Goal: Navigation & Orientation: Find specific page/section

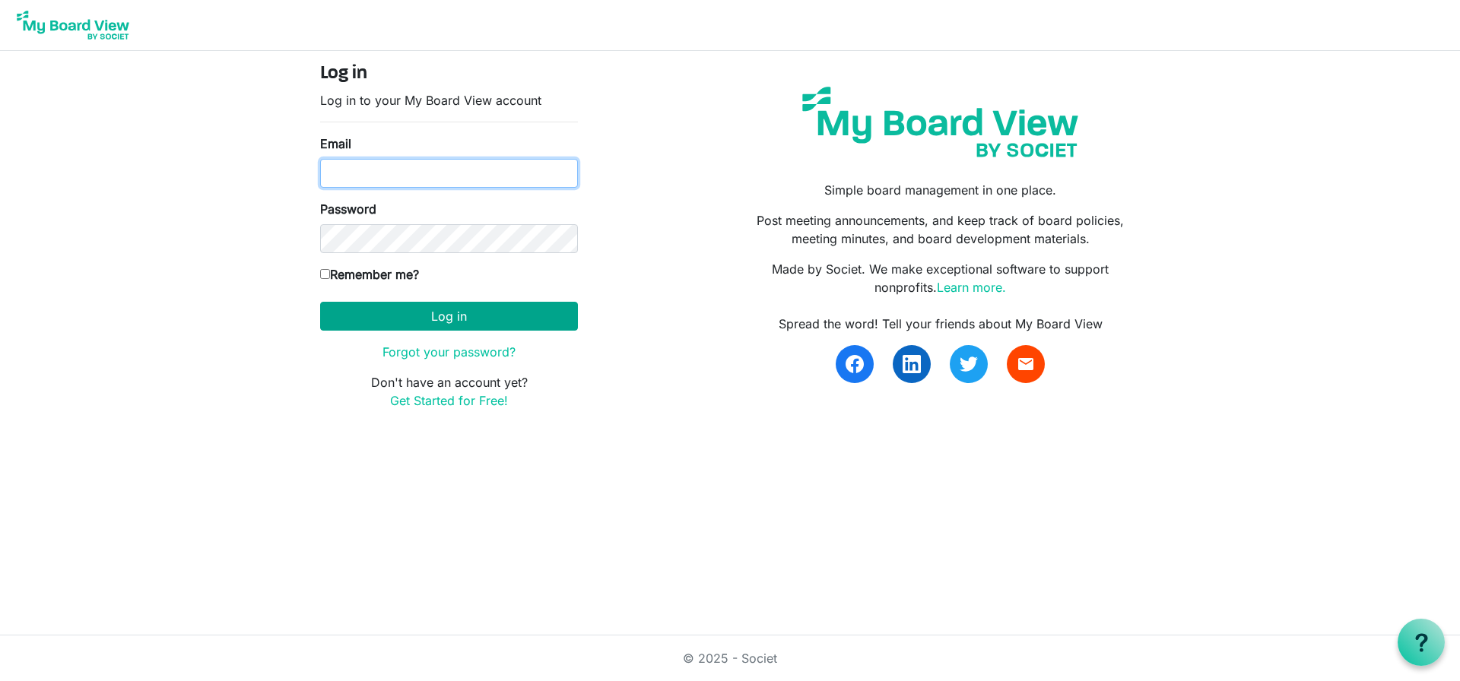
type input "ehorton@shccnj.org"
drag, startPoint x: 448, startPoint y: 320, endPoint x: 456, endPoint y: 319, distance: 7.8
click at [453, 319] on button "Log in" at bounding box center [449, 316] width 258 height 29
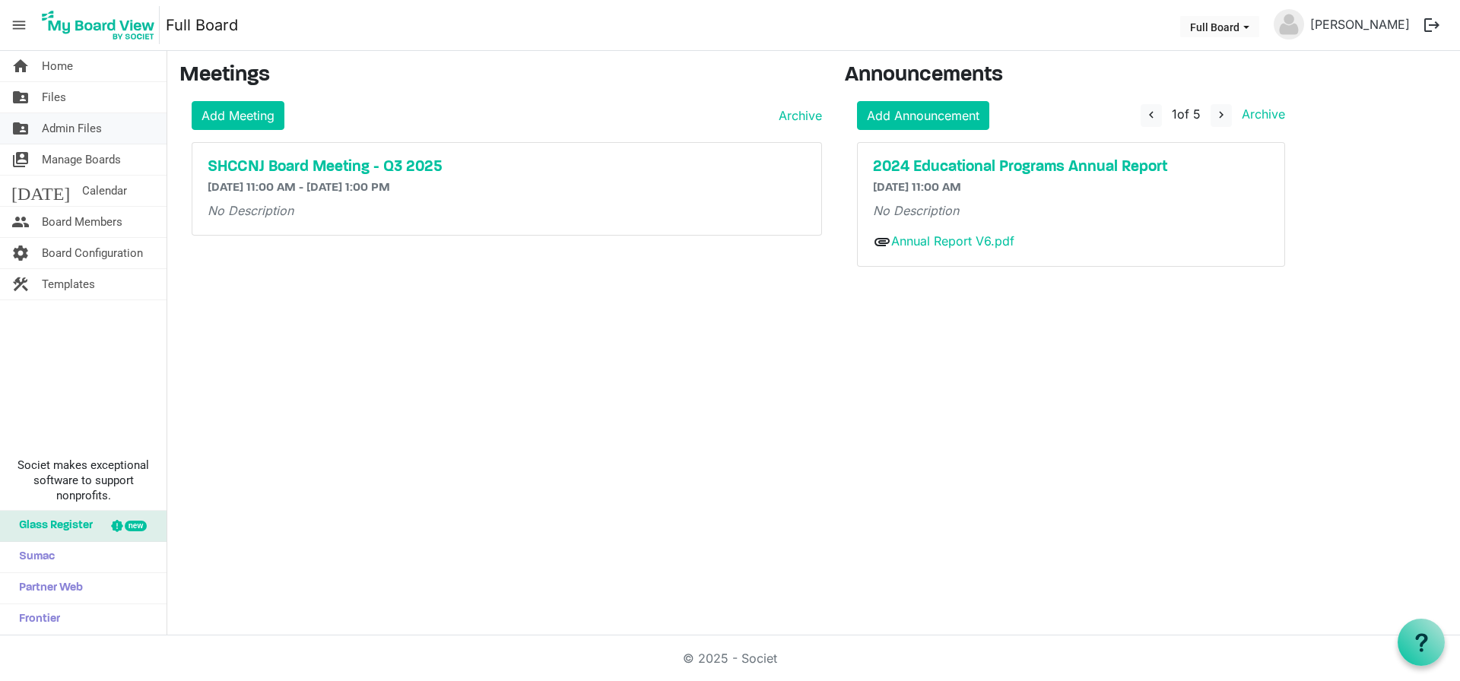
click at [80, 129] on span "Admin Files" at bounding box center [72, 128] width 60 height 30
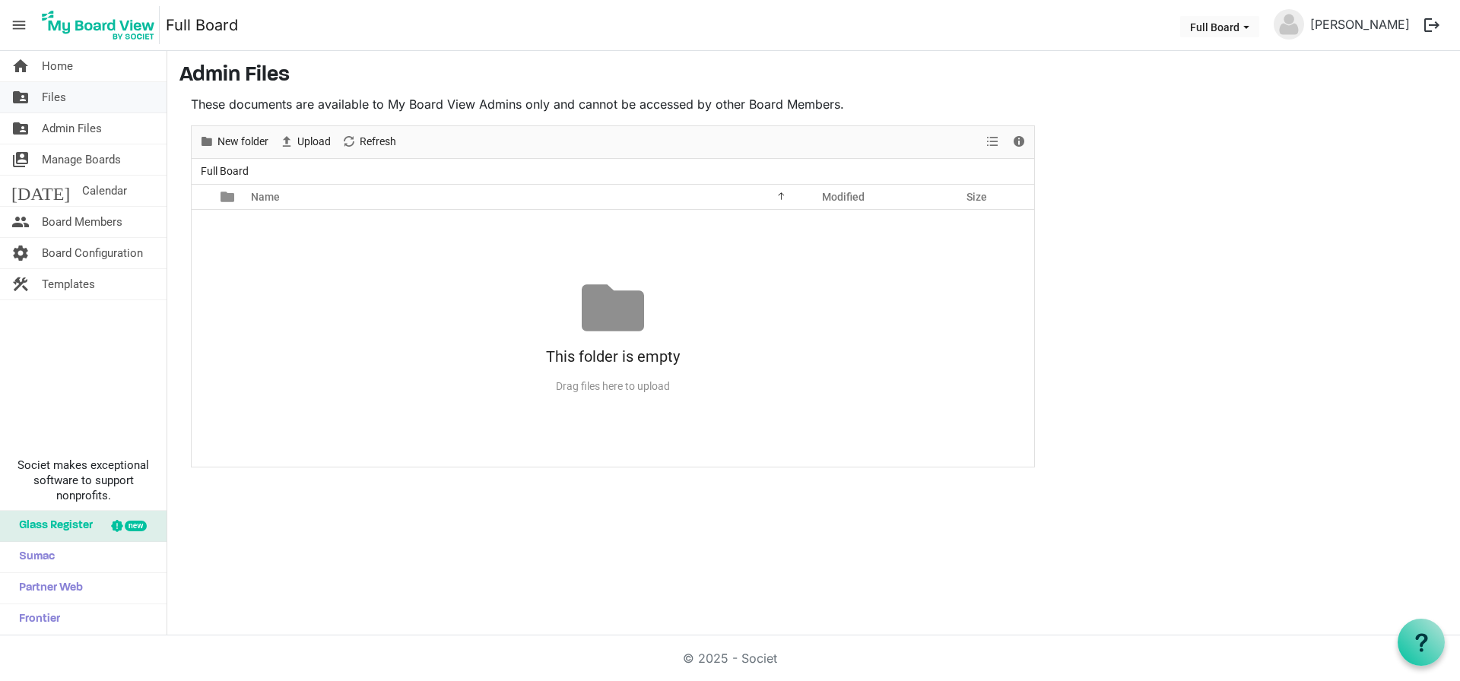
click at [57, 96] on span "Files" at bounding box center [54, 97] width 24 height 30
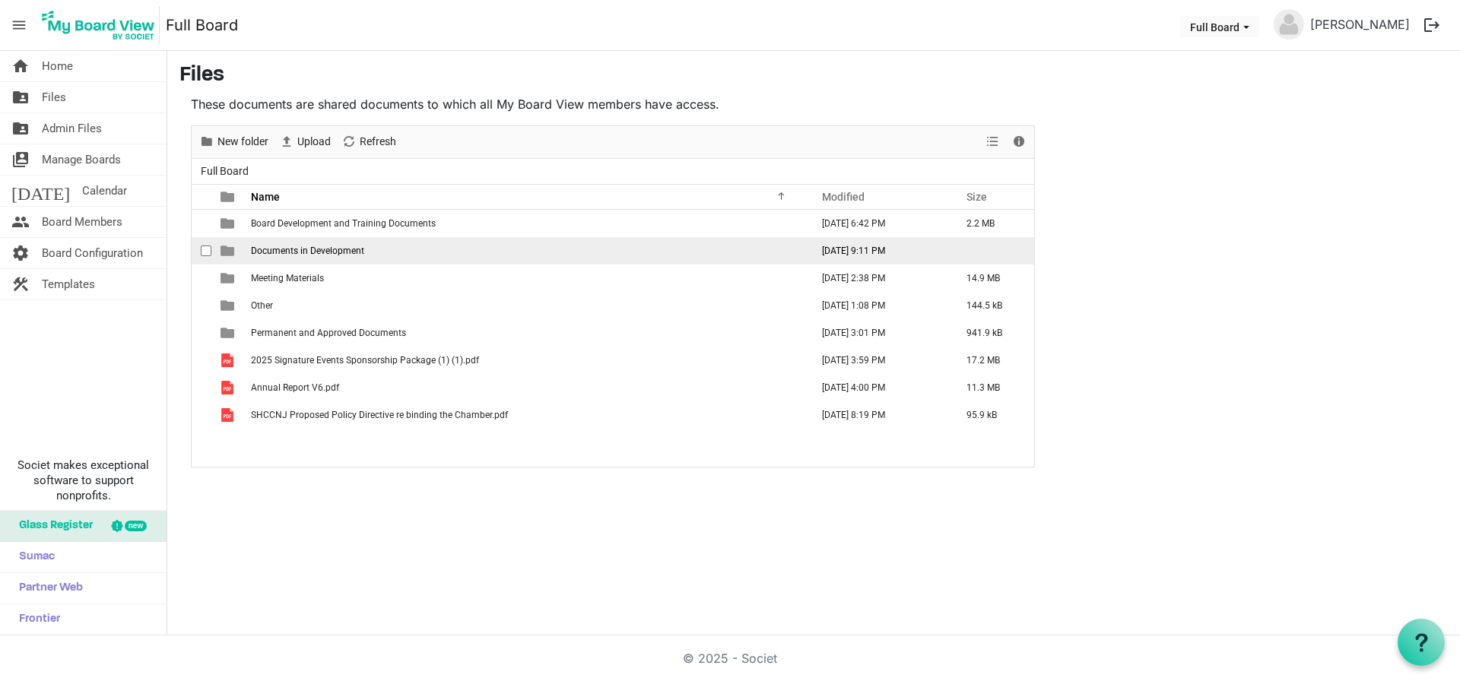
click at [261, 249] on span "Documents in Development" at bounding box center [307, 251] width 113 height 11
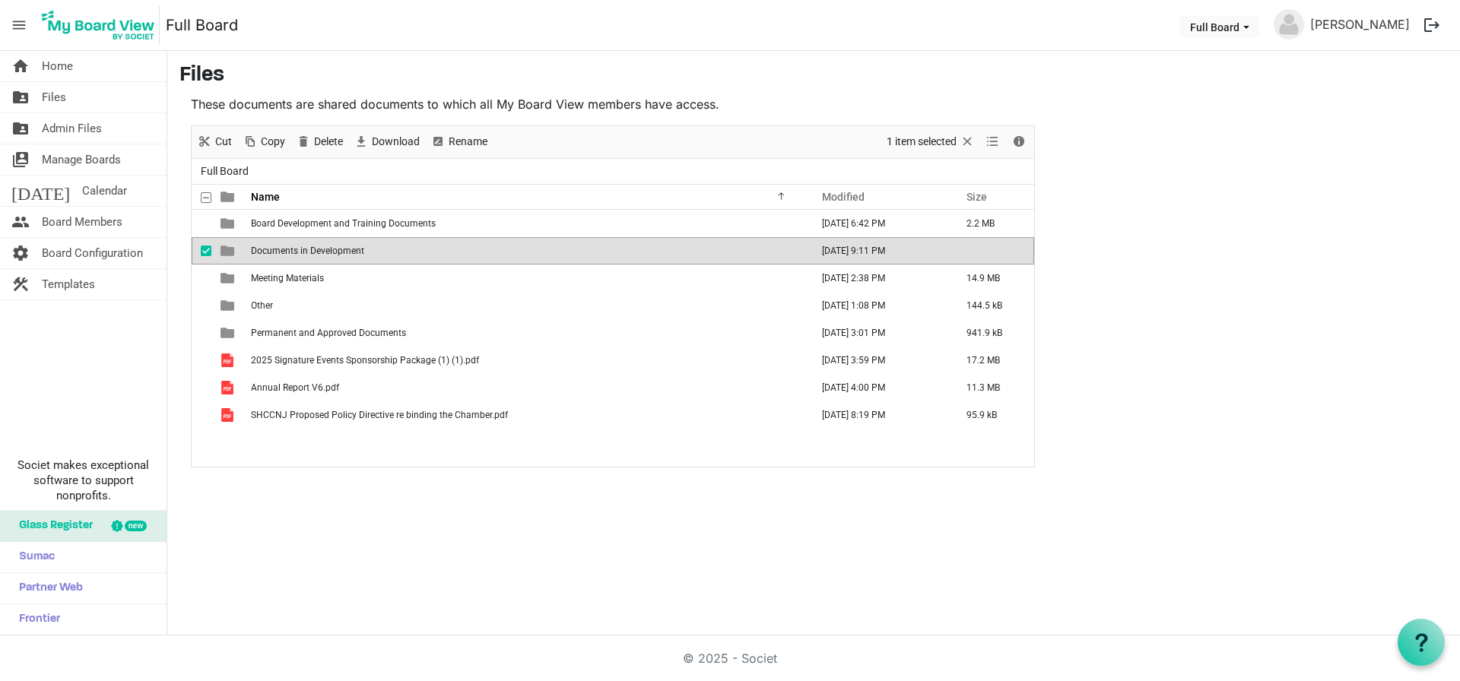
click at [263, 254] on span "Documents in Development" at bounding box center [307, 251] width 113 height 11
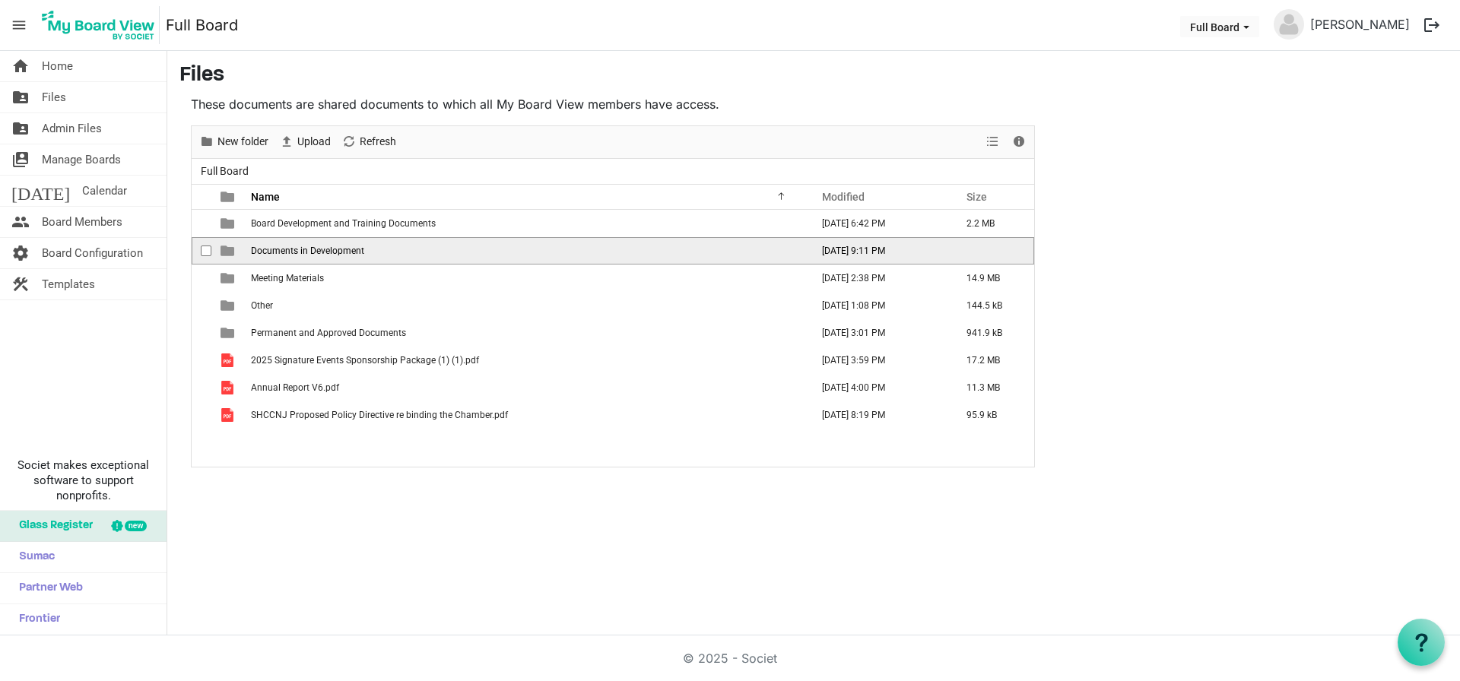
click at [263, 254] on span "Documents in Development" at bounding box center [307, 251] width 113 height 11
click at [263, 254] on div "New folder Upload Cut Copy Paste Delete Download Rename Sort by Refresh 1 item …" at bounding box center [613, 296] width 844 height 342
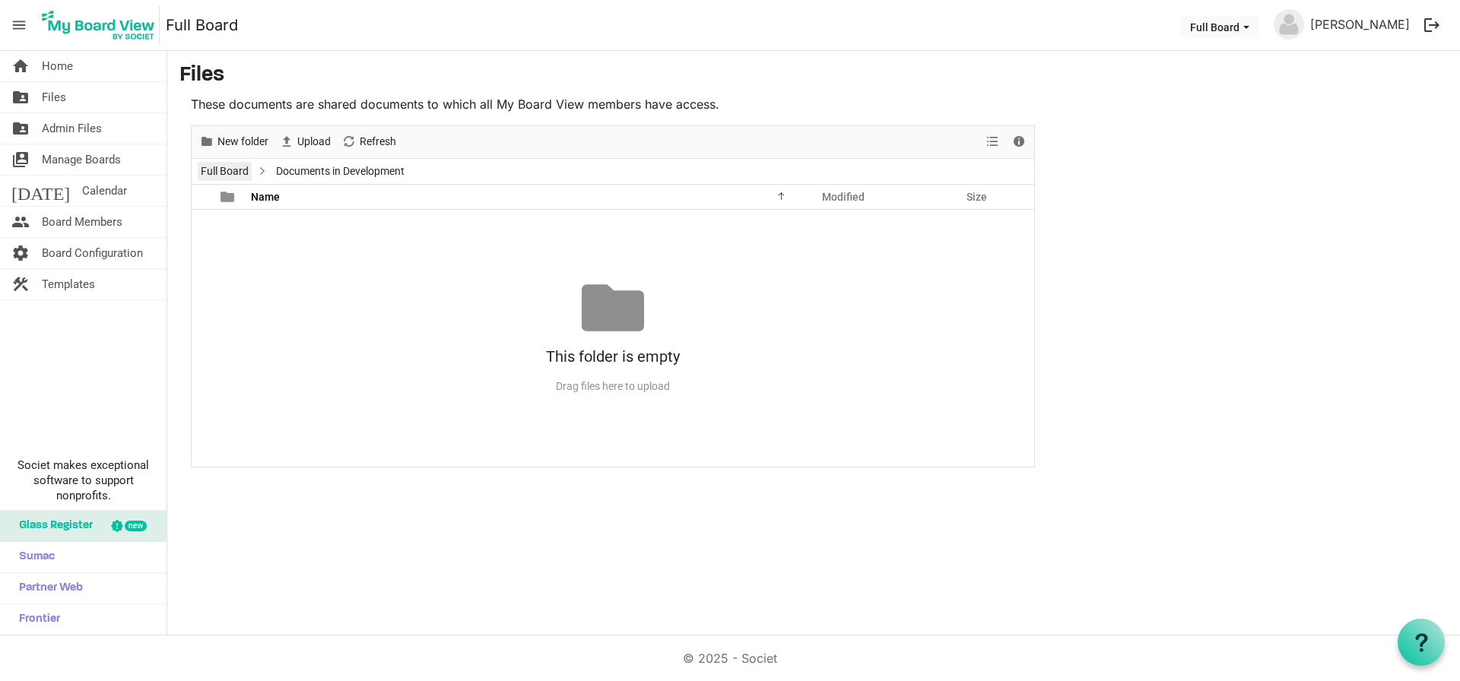
click at [237, 167] on link "Full Board" at bounding box center [225, 171] width 54 height 19
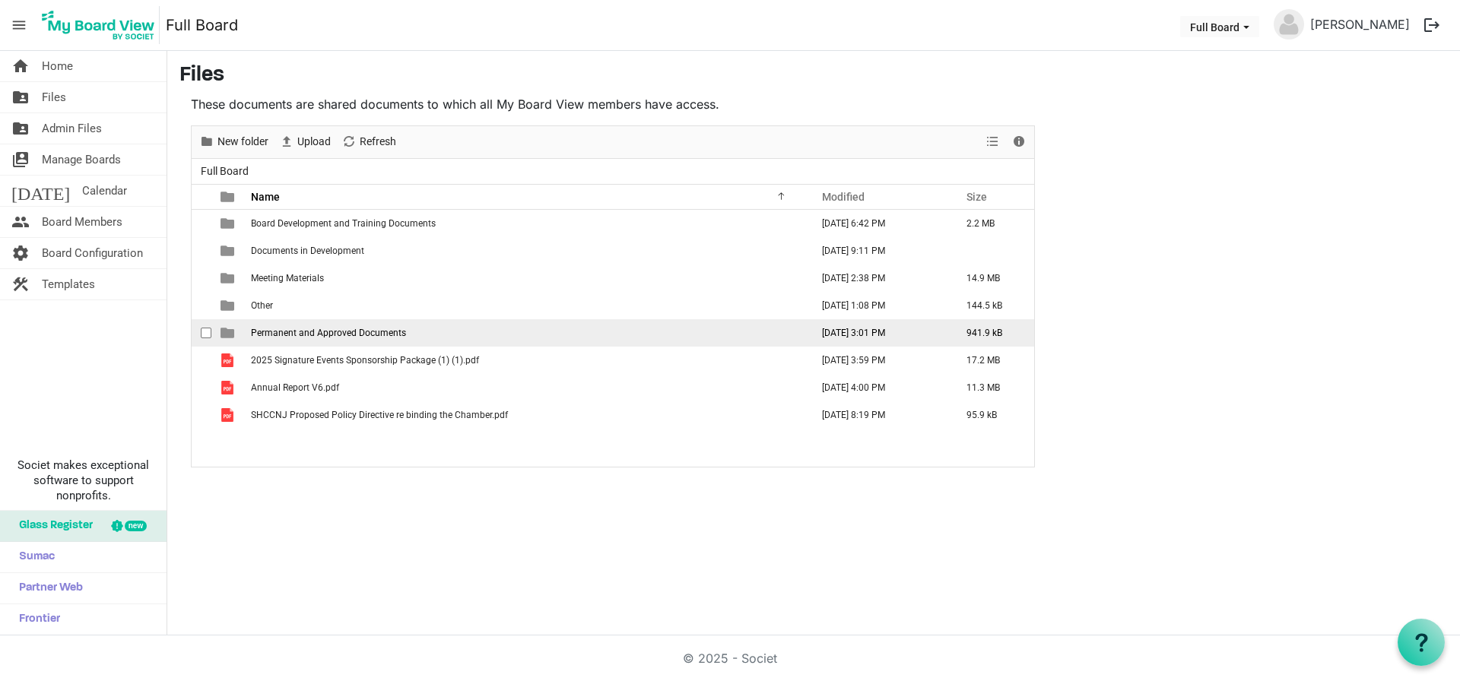
click at [302, 339] on td "Permanent and Approved Documents" at bounding box center [526, 332] width 560 height 27
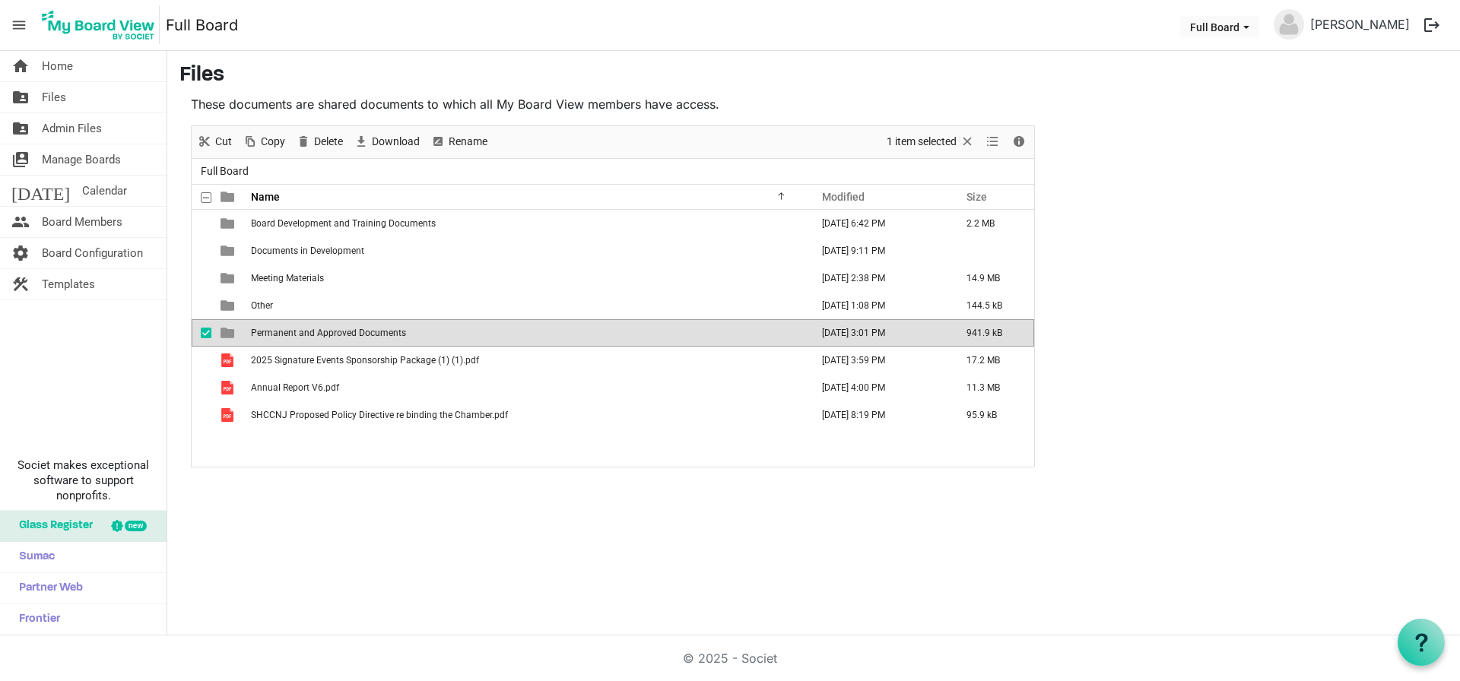
click at [302, 339] on td "Permanent and Approved Documents" at bounding box center [526, 332] width 560 height 27
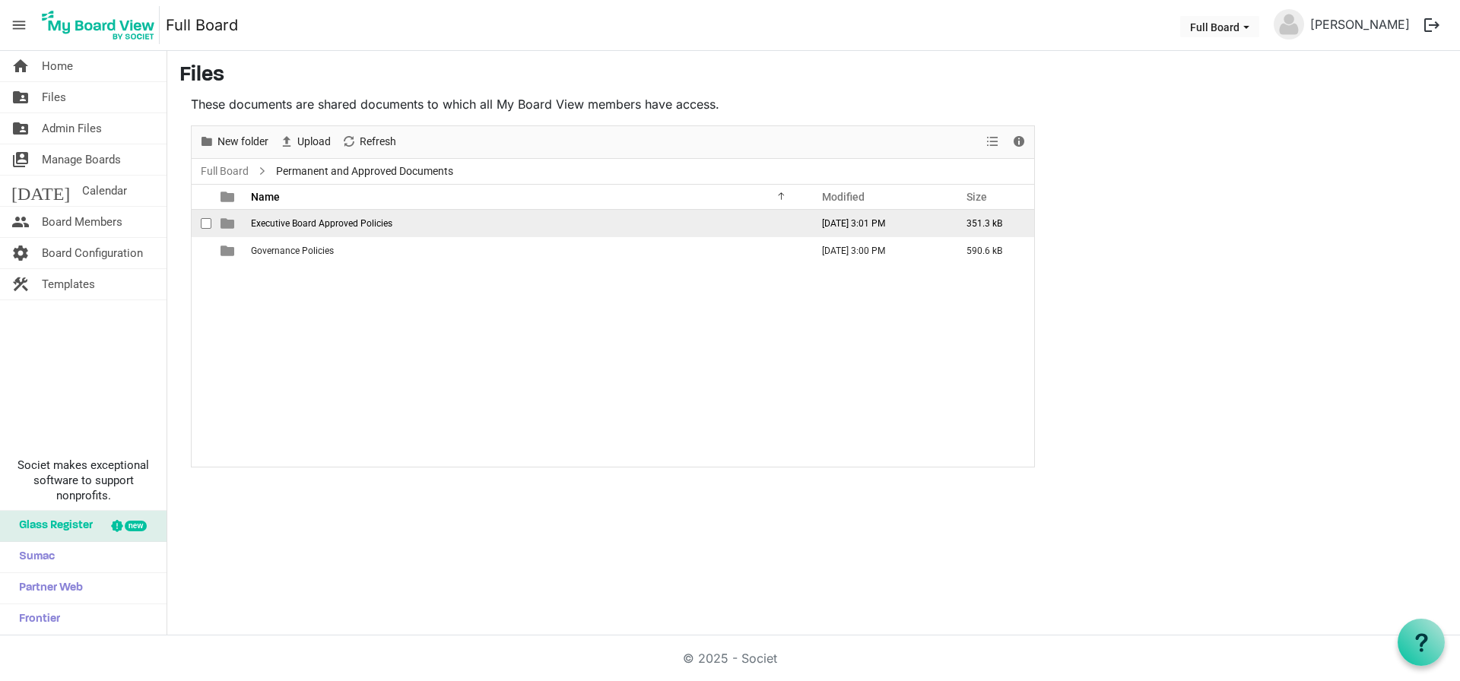
click at [274, 225] on span "Executive Board Approved Policies" at bounding box center [321, 223] width 141 height 11
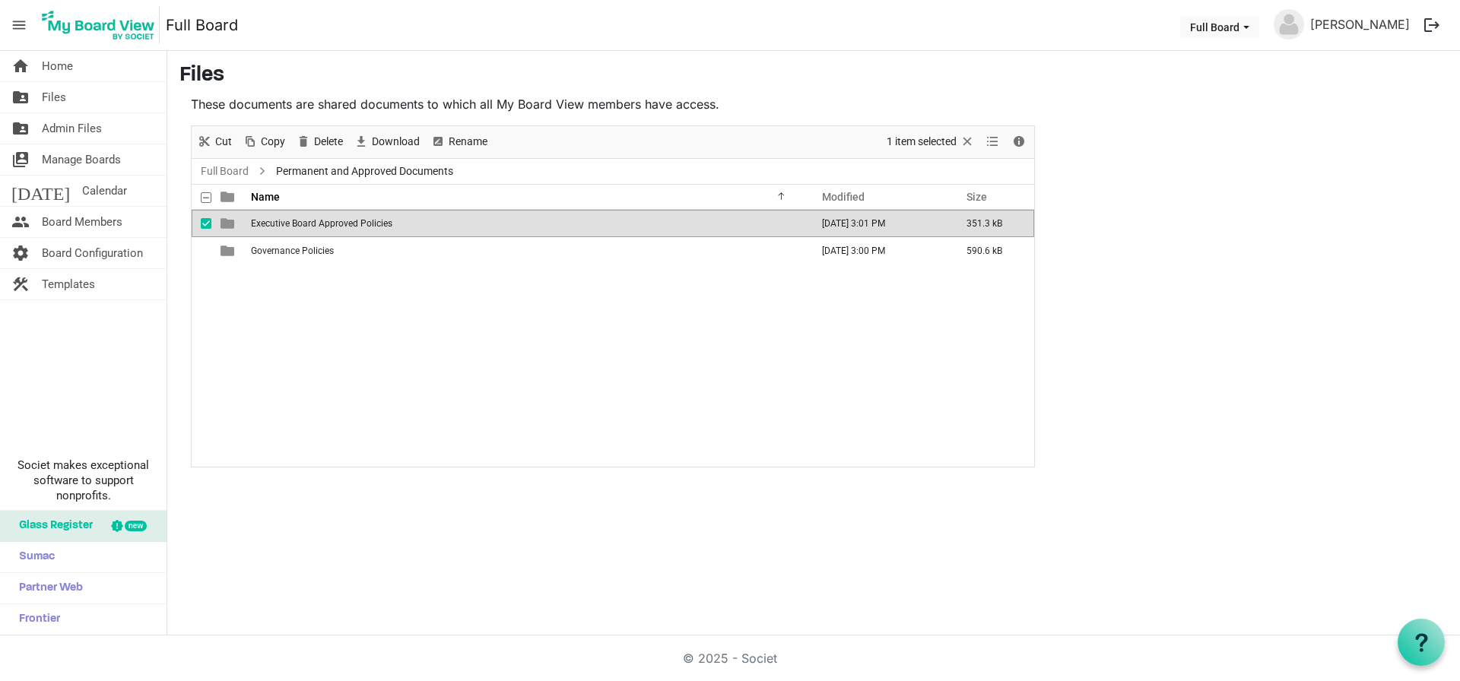
click at [274, 225] on span "Executive Board Approved Policies" at bounding box center [321, 223] width 141 height 11
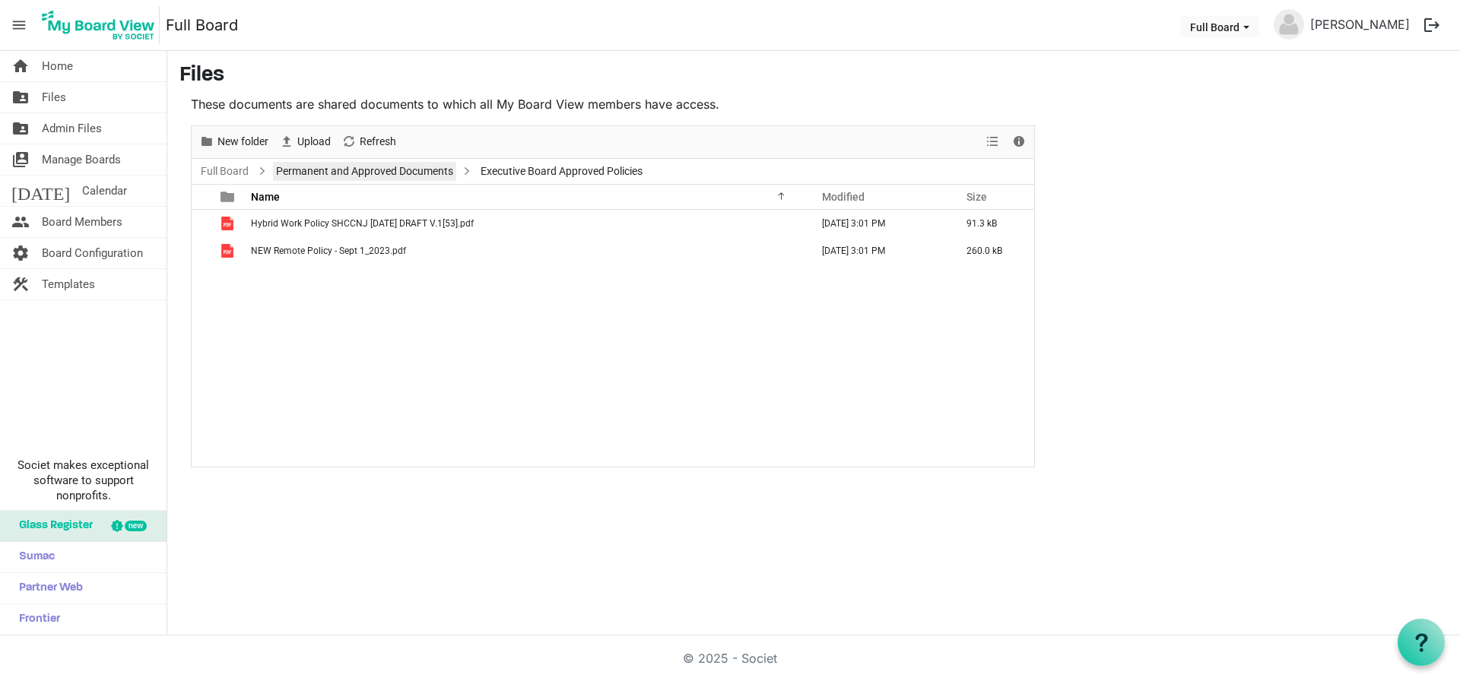
click at [376, 174] on link "Permanent and Approved Documents" at bounding box center [364, 171] width 183 height 19
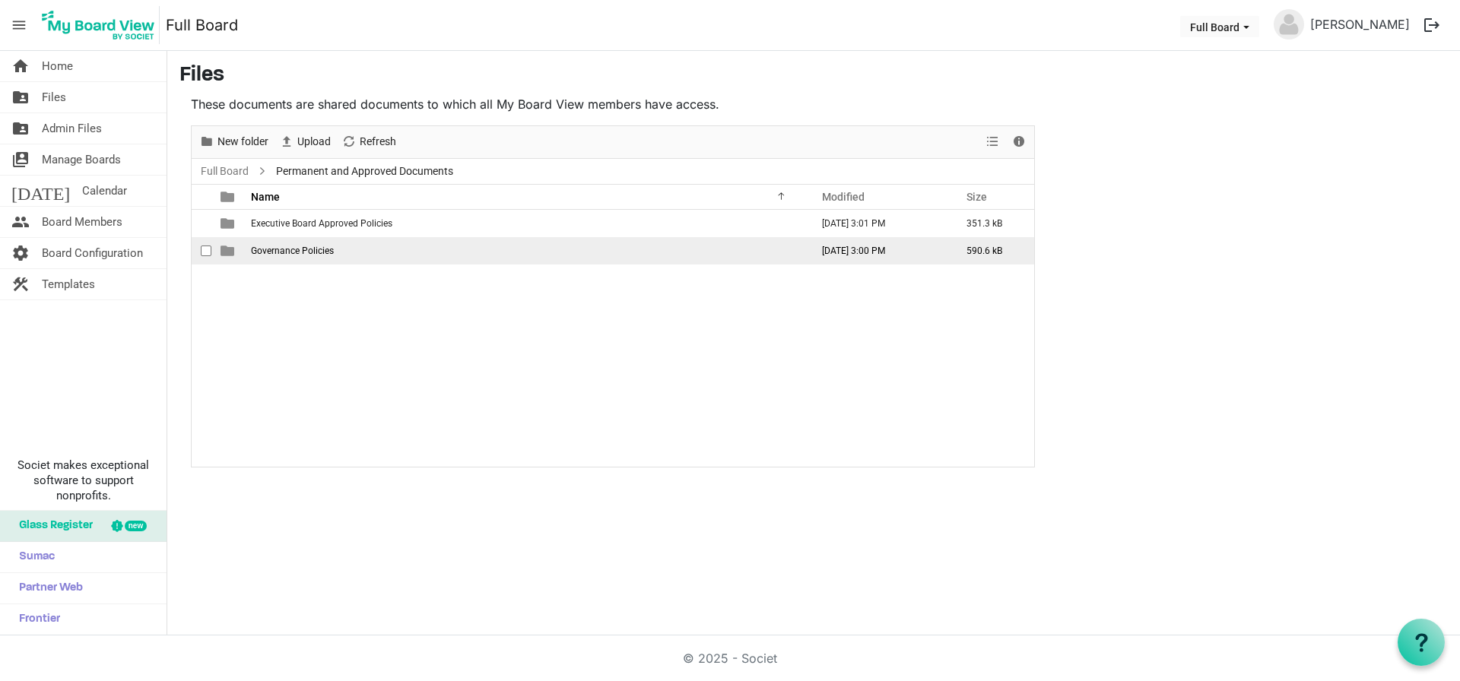
click at [275, 252] on span "Governance Policies" at bounding box center [292, 251] width 83 height 11
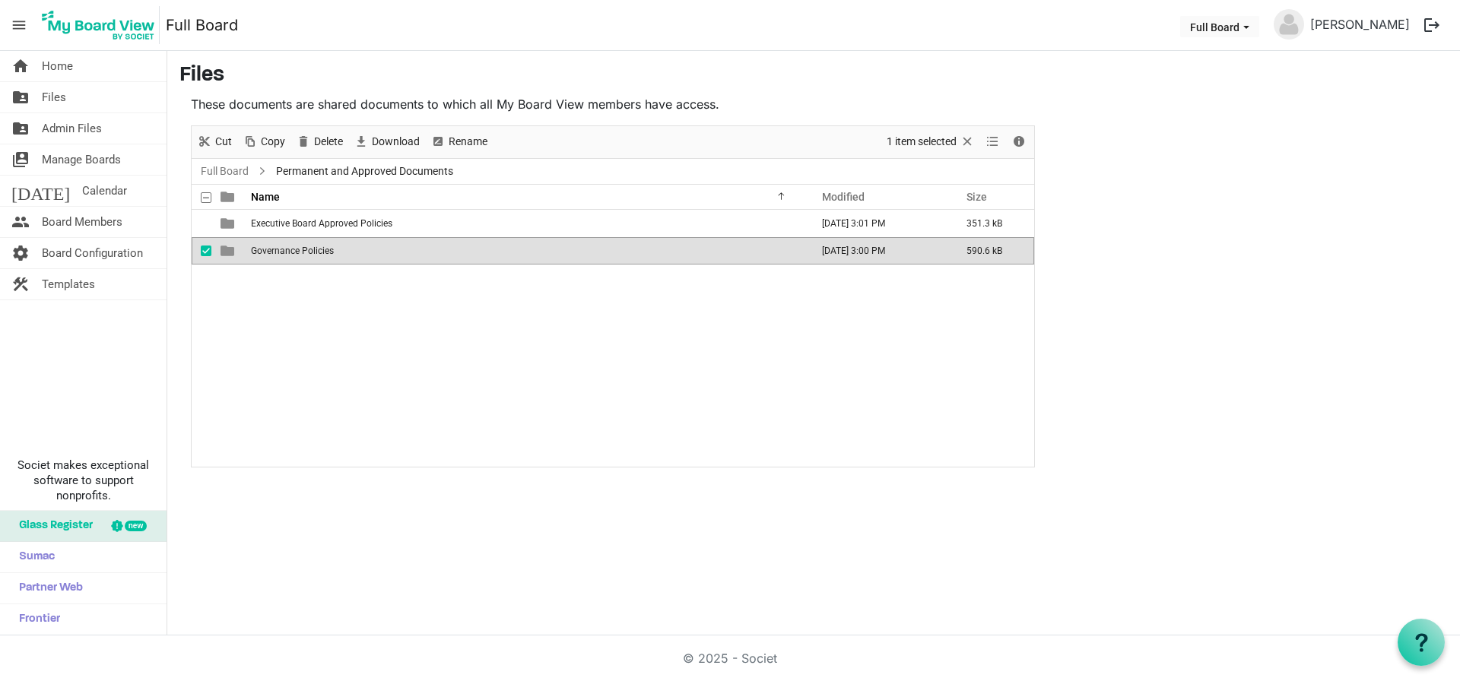
click at [275, 252] on span "Governance Policies" at bounding box center [292, 251] width 83 height 11
